Goal: Use online tool/utility: Utilize a website feature to perform a specific function

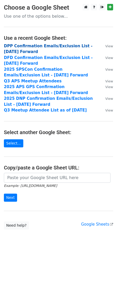
click at [51, 47] on strong "DPP Confirmation Emails/Exclusion List - 6.30.25 Forward" at bounding box center [48, 49] width 89 height 11
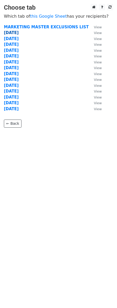
click at [11, 33] on strong "9.16.25" at bounding box center [11, 32] width 15 height 5
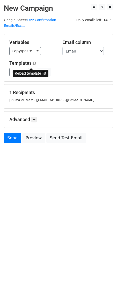
click at [32, 71] on span at bounding box center [32, 72] width 3 height 3
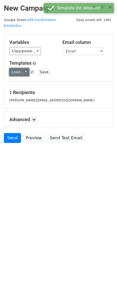
click at [25, 68] on link "Load..." at bounding box center [19, 72] width 20 height 8
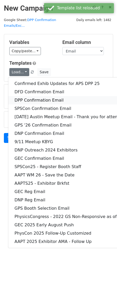
click at [26, 96] on link "DPP Confirmation Email" at bounding box center [80, 100] width 145 height 8
